Goal: Task Accomplishment & Management: Use online tool/utility

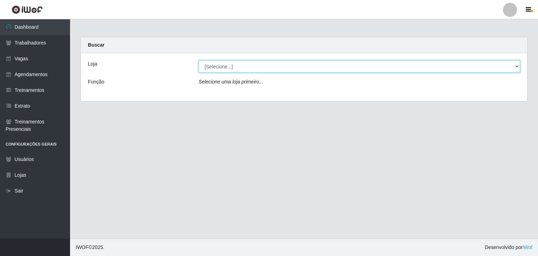
drag, startPoint x: 518, startPoint y: 66, endPoint x: 510, endPoint y: 70, distance: 9.0
click at [518, 66] on select "[Selecione...] BL Importadora" at bounding box center [360, 66] width 322 height 12
select select "259"
click at [199, 60] on select "[Selecione...] BL Importadora" at bounding box center [360, 66] width 322 height 12
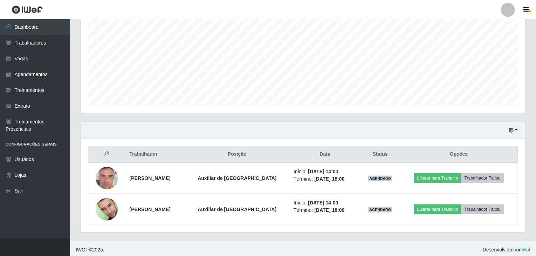
scroll to position [146, 0]
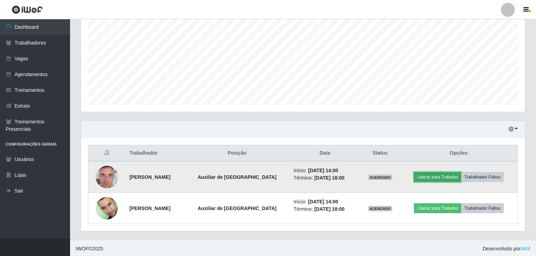
click at [441, 178] on button "Liberar para Trabalho" at bounding box center [437, 177] width 47 height 10
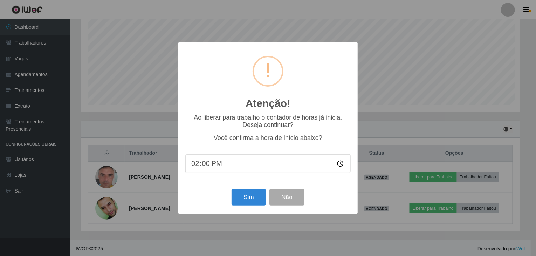
scroll to position [145, 441]
click at [254, 200] on button "Sim" at bounding box center [250, 197] width 34 height 16
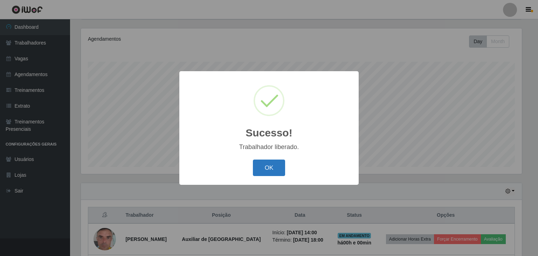
click at [275, 170] on button "OK" at bounding box center [269, 167] width 33 height 16
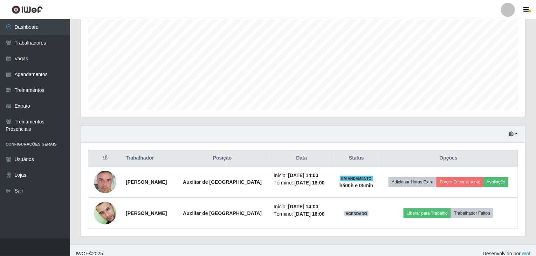
scroll to position [146, 0]
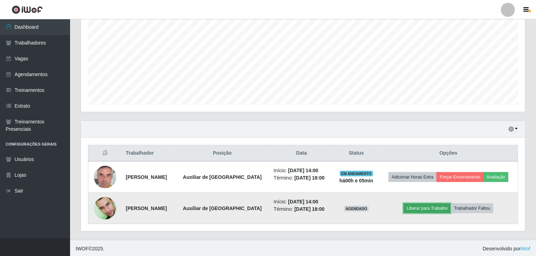
click at [431, 206] on button "Liberar para Trabalho" at bounding box center [427, 208] width 47 height 10
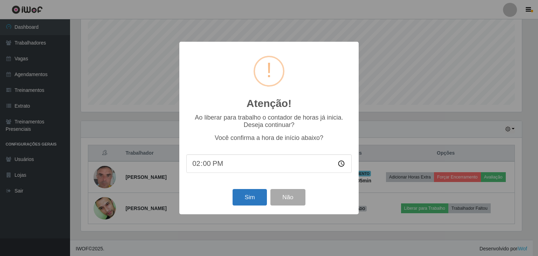
click at [245, 190] on div "Sim Não" at bounding box center [268, 197] width 165 height 20
click at [247, 195] on button "Sim" at bounding box center [250, 197] width 34 height 16
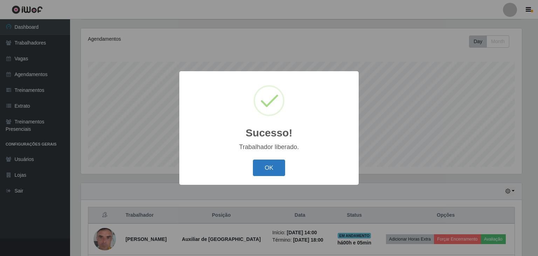
click at [275, 168] on button "OK" at bounding box center [269, 167] width 33 height 16
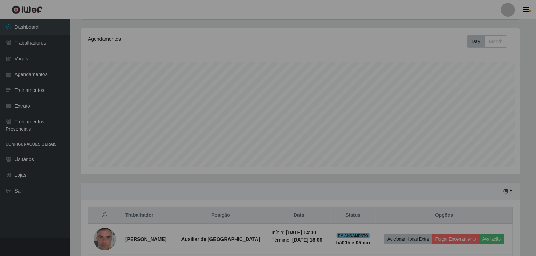
scroll to position [145, 444]
